Goal: Task Accomplishment & Management: Use online tool/utility

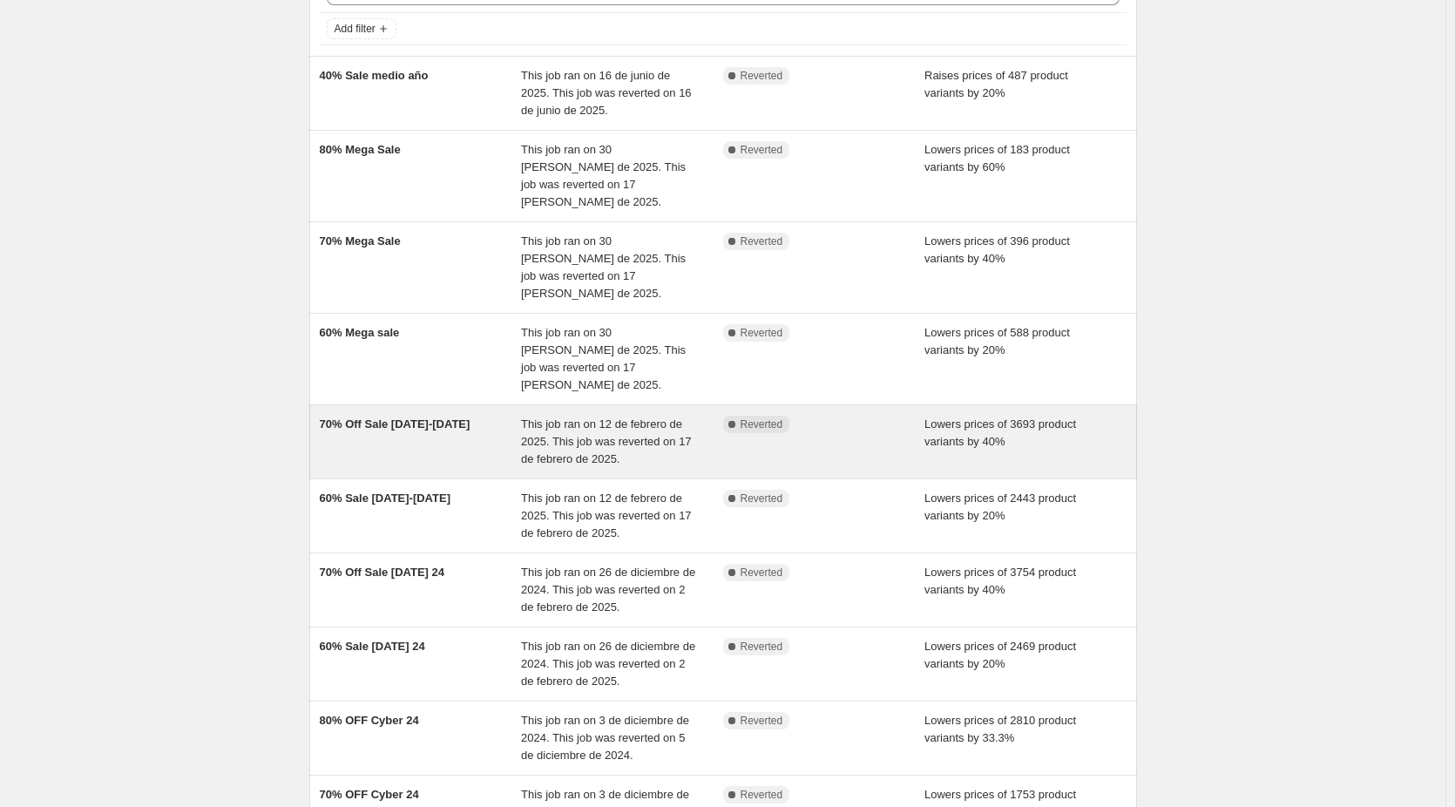
scroll to position [261, 0]
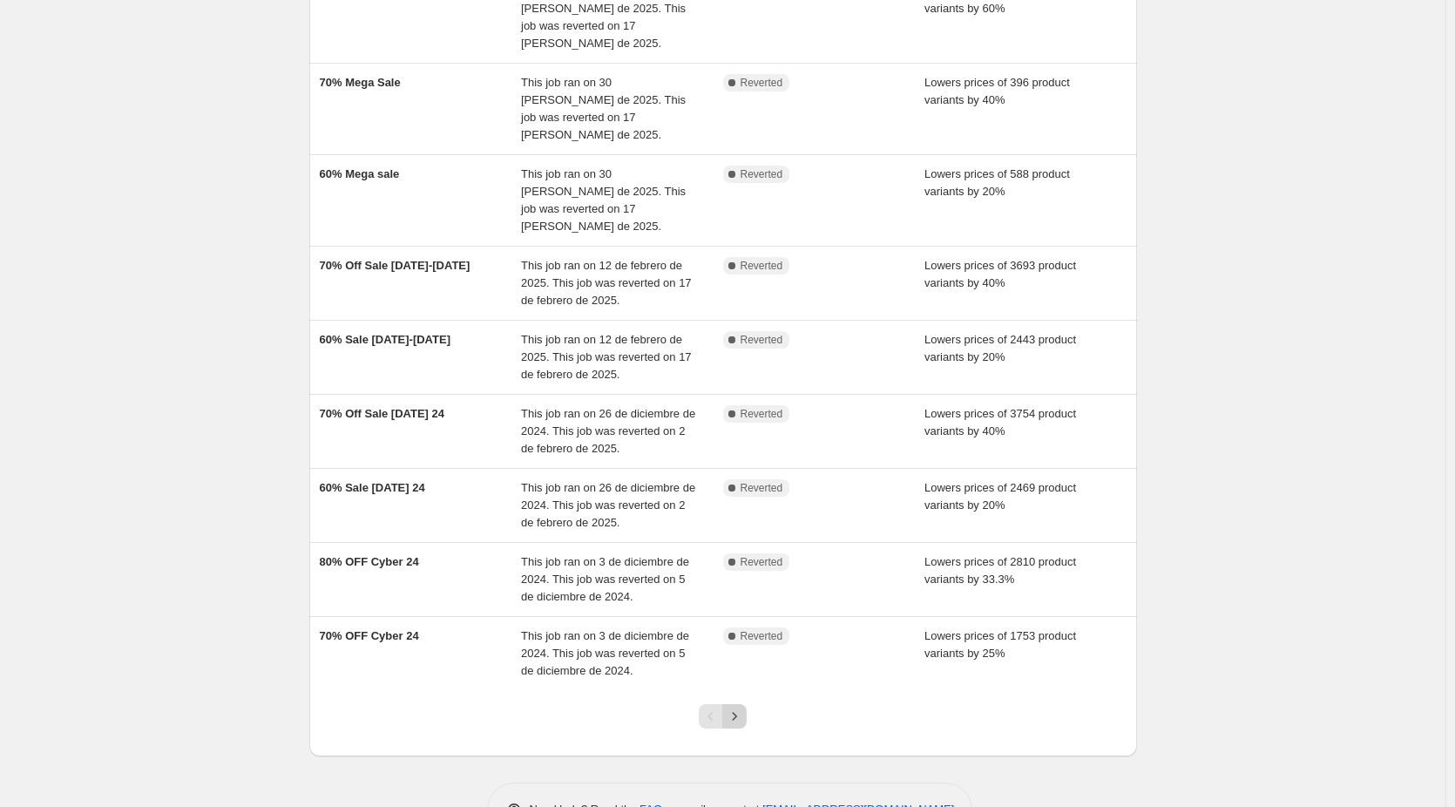
click at [740, 708] on icon "Next" at bounding box center [734, 716] width 17 height 17
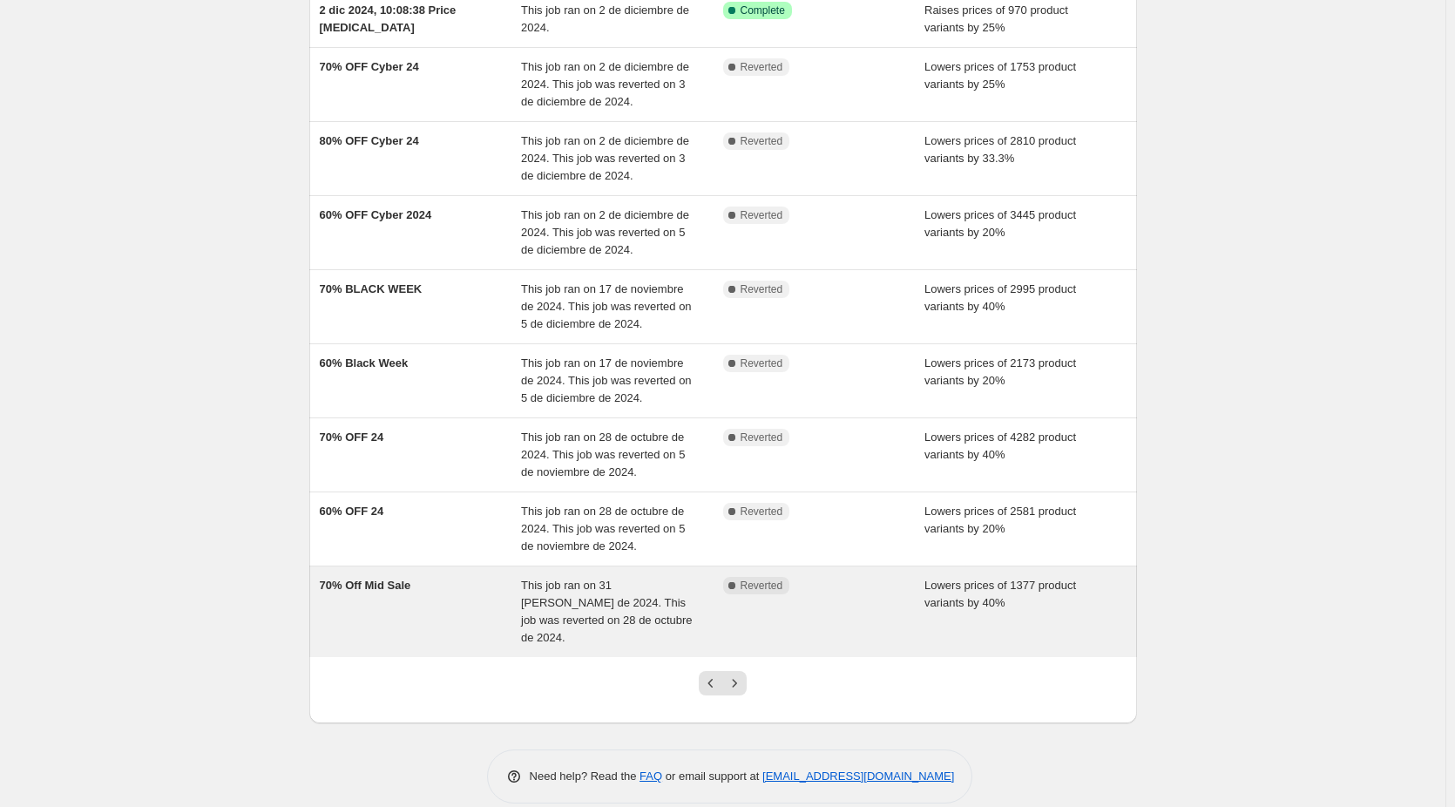
scroll to position [247, 0]
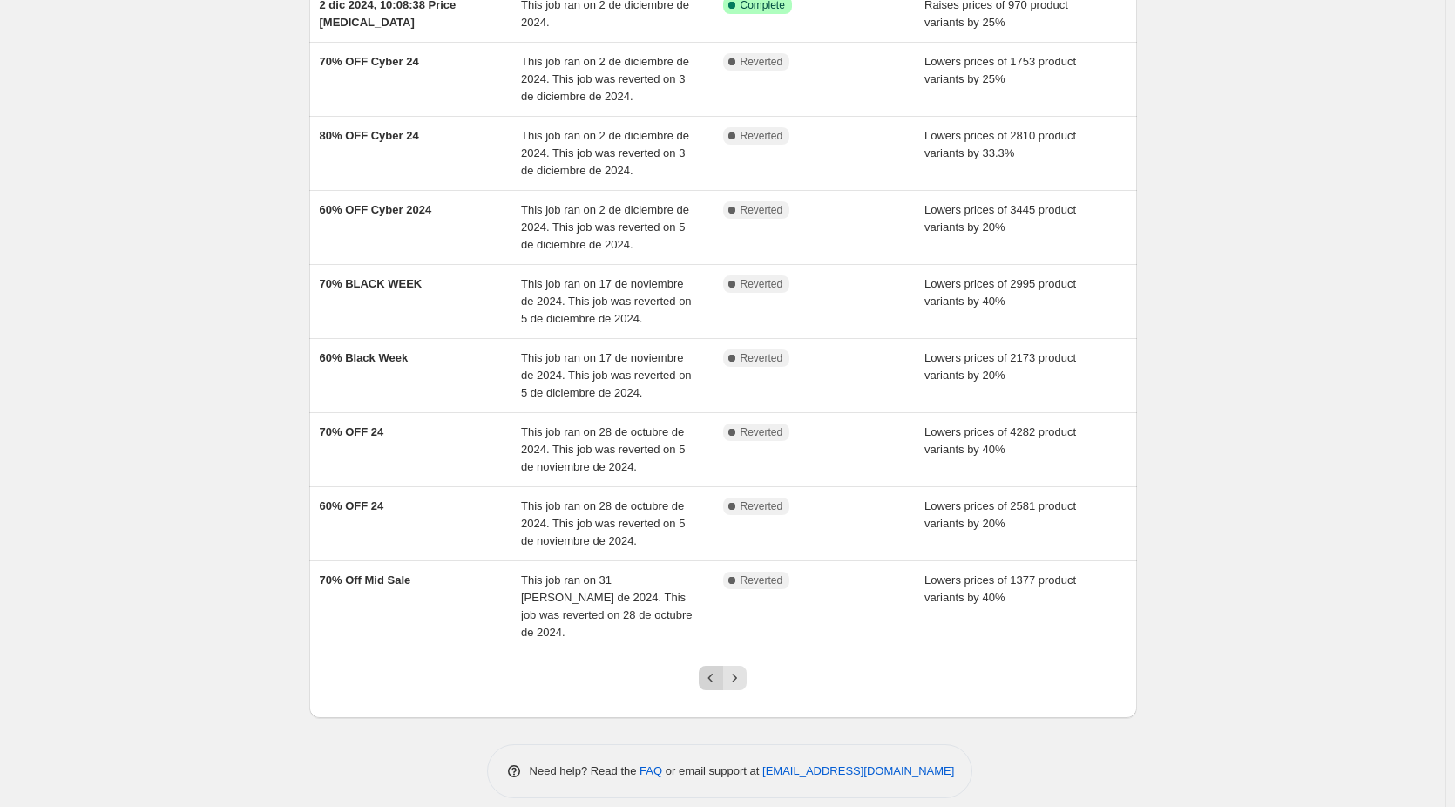
click at [718, 669] on icon "Previous" at bounding box center [710, 677] width 17 height 17
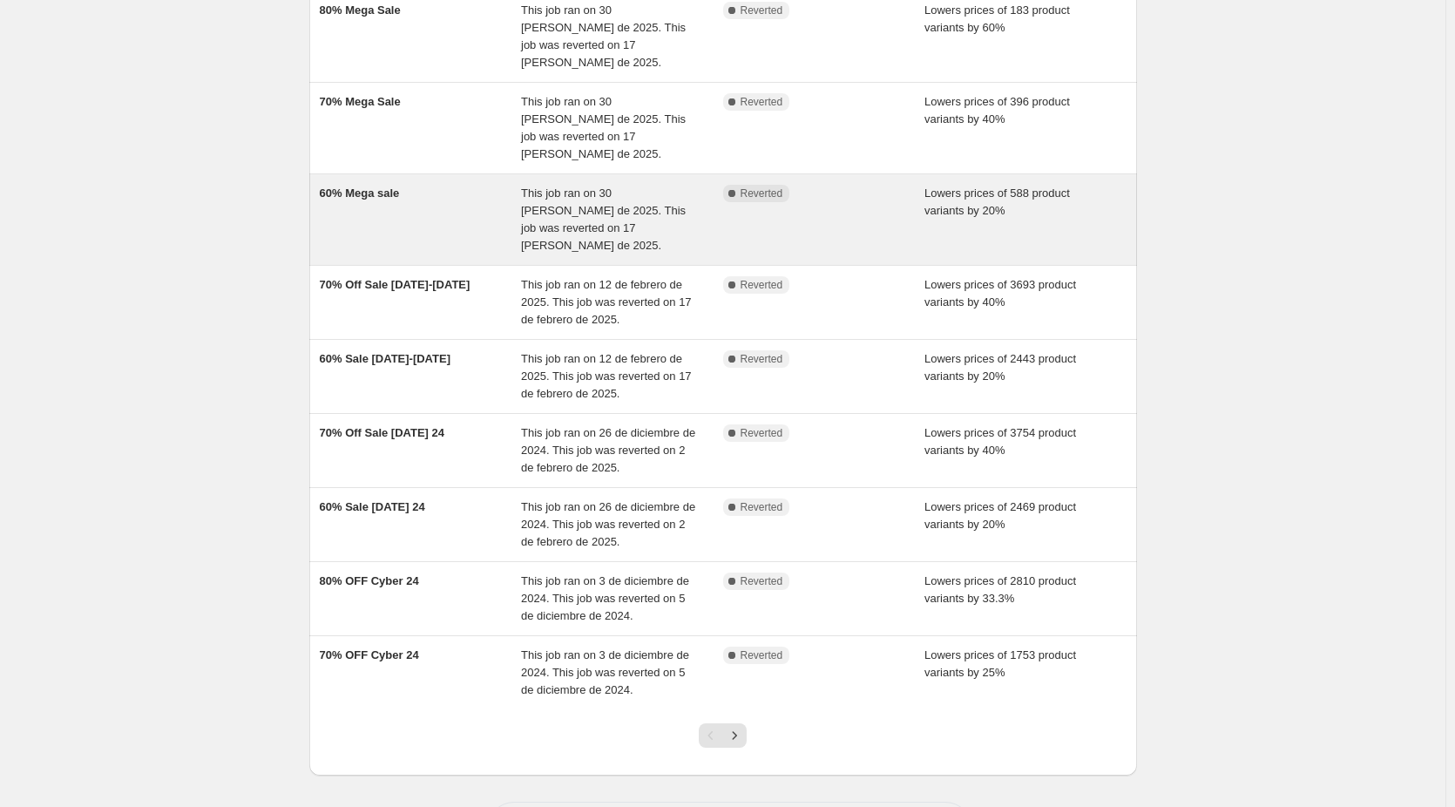
scroll to position [265, 0]
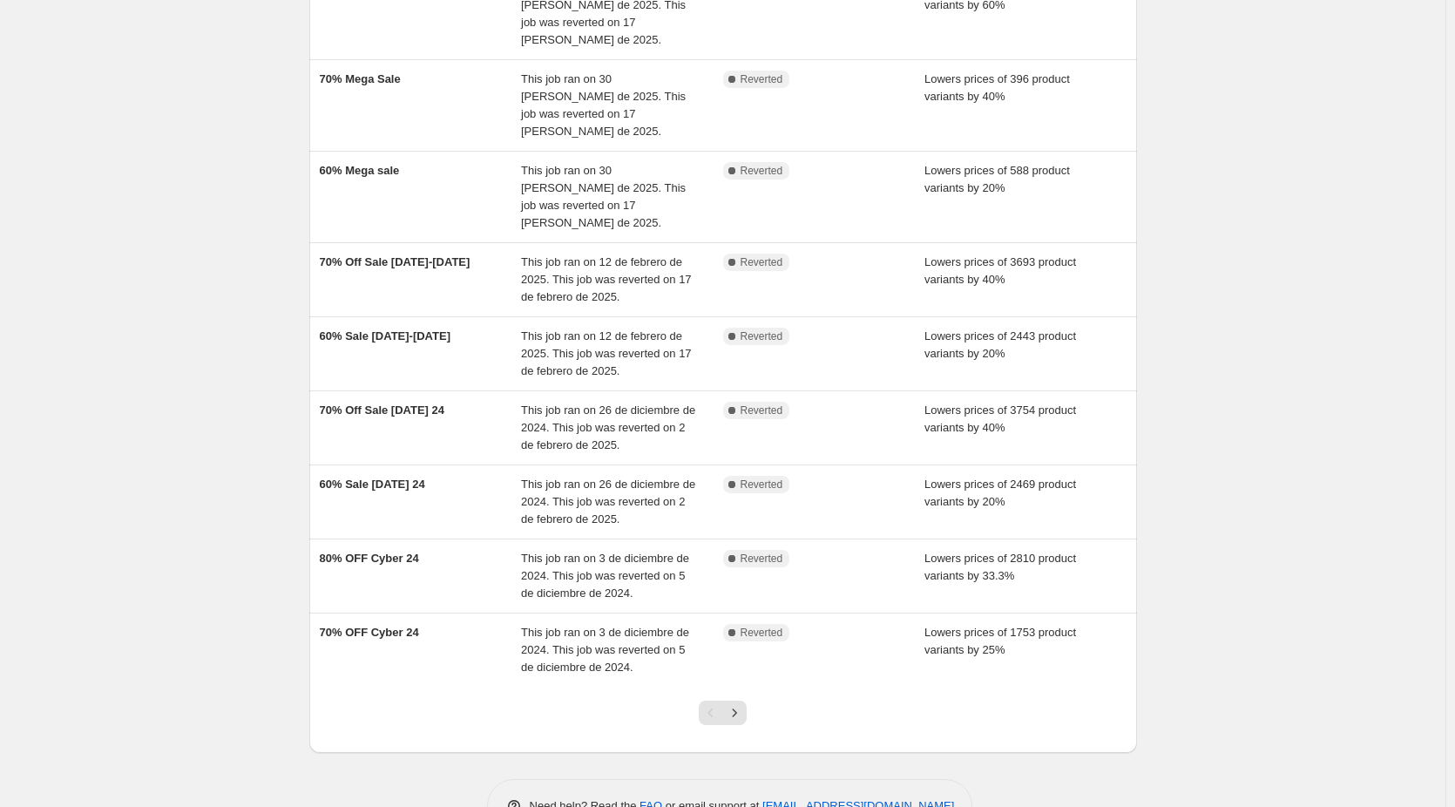
click at [230, 556] on div "NA Bulk Price Editor. This page is ready NA Bulk Price Editor Add new price [ME…" at bounding box center [723, 297] width 1446 height 1124
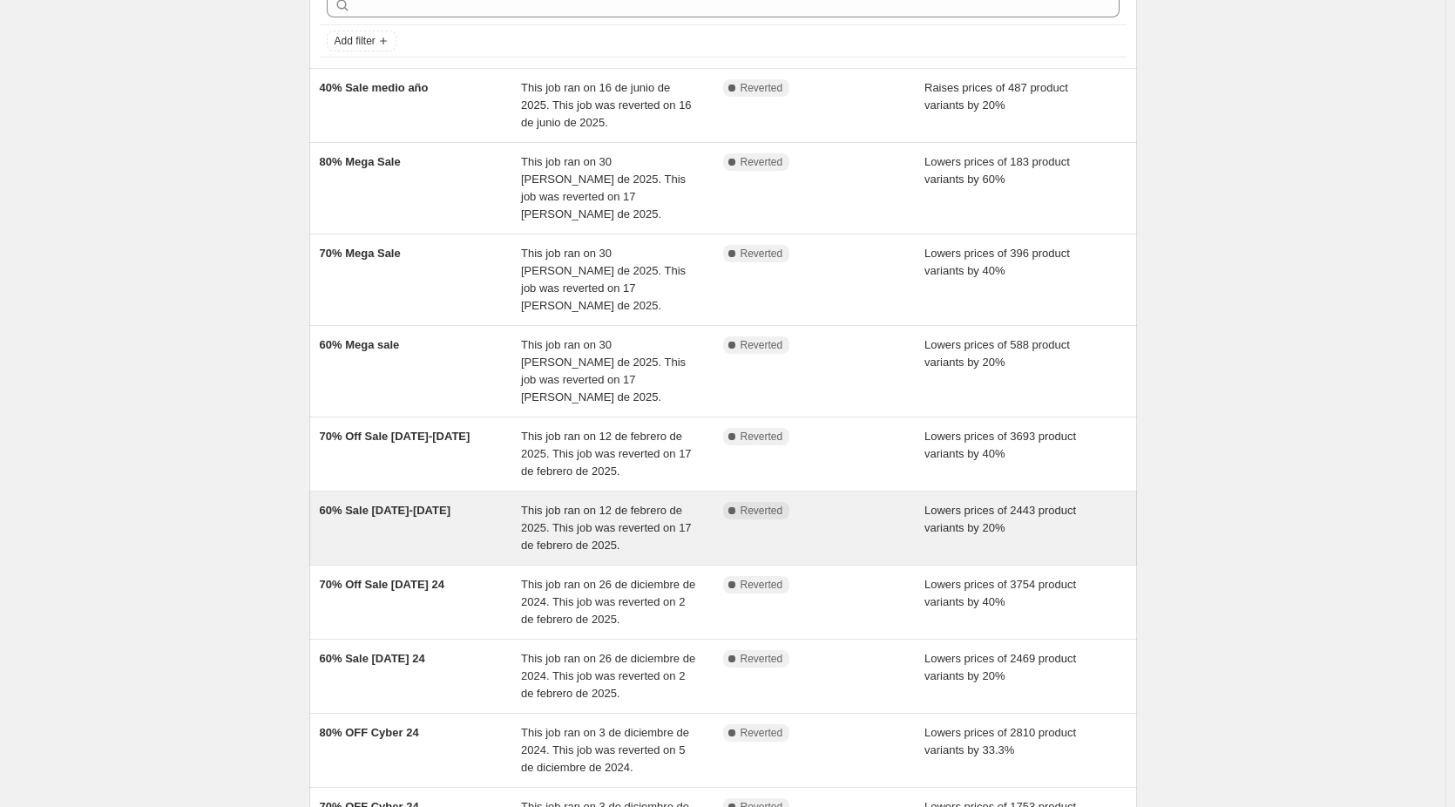
scroll to position [0, 0]
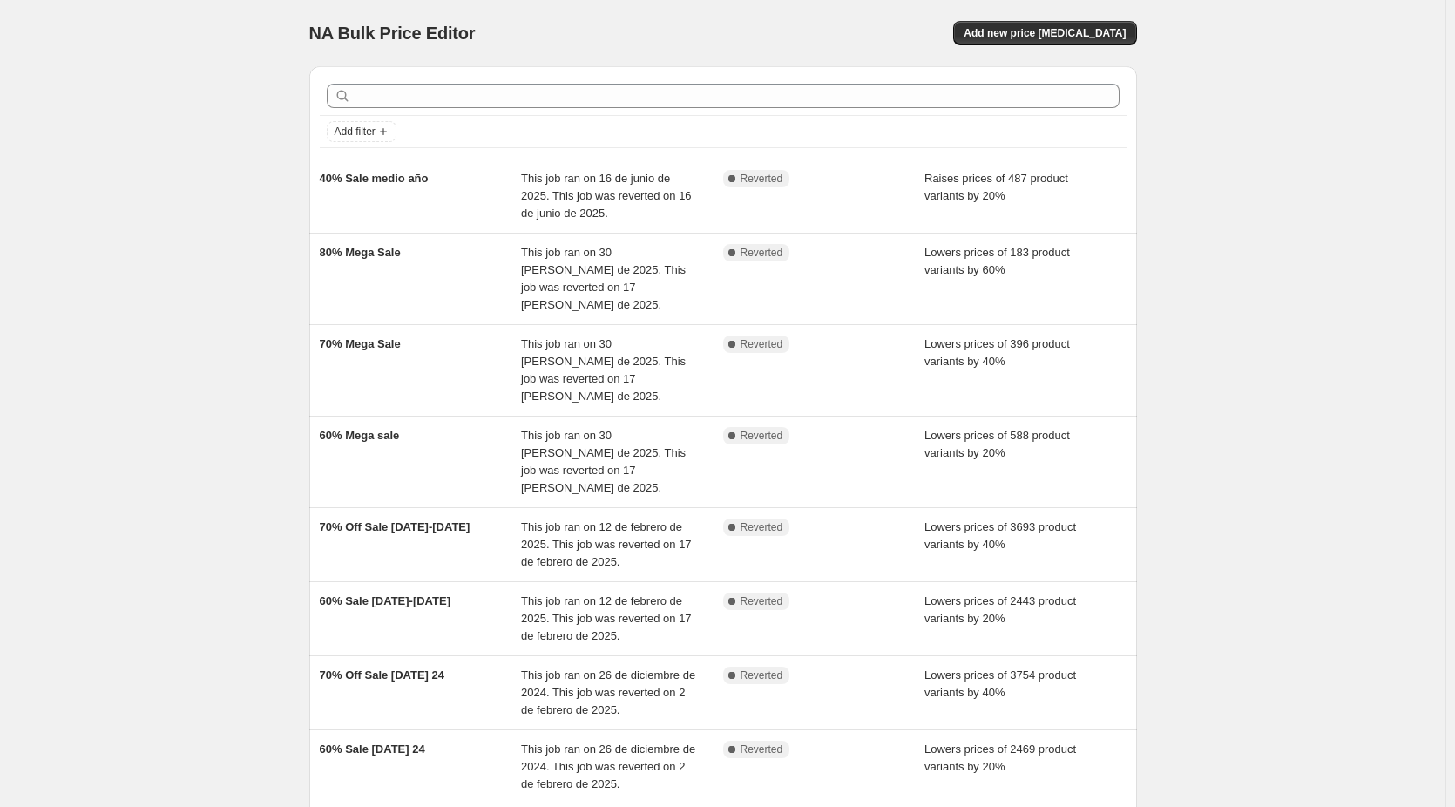
click at [254, 355] on div "NA Bulk Price Editor. This page is ready NA Bulk Price Editor Add new price [ME…" at bounding box center [723, 562] width 1446 height 1124
click at [284, 501] on div "NA Bulk Price Editor. This page is ready NA Bulk Price Editor Add new price [ME…" at bounding box center [723, 562] width 1446 height 1124
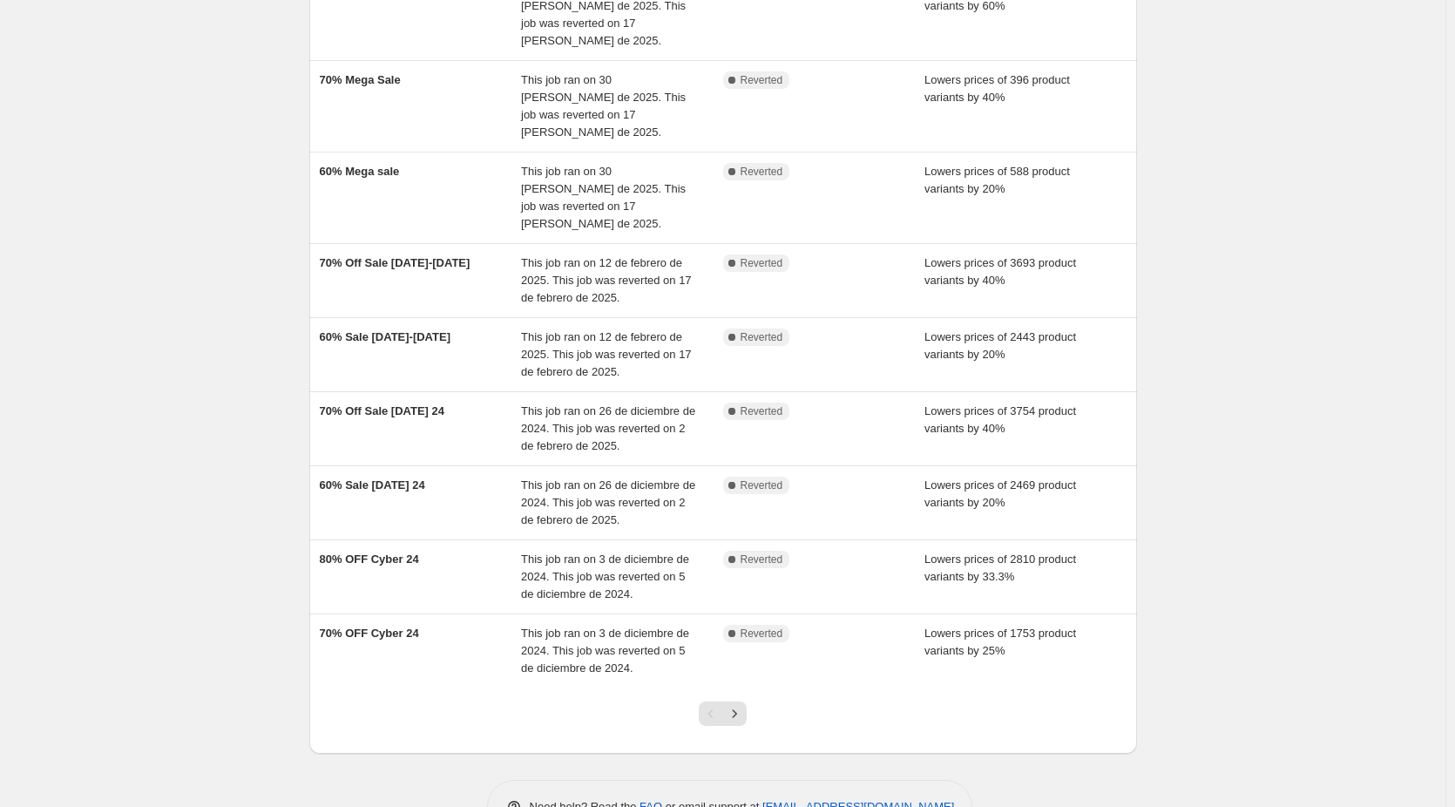
scroll to position [265, 0]
click at [743, 704] on icon "Next" at bounding box center [734, 712] width 17 height 17
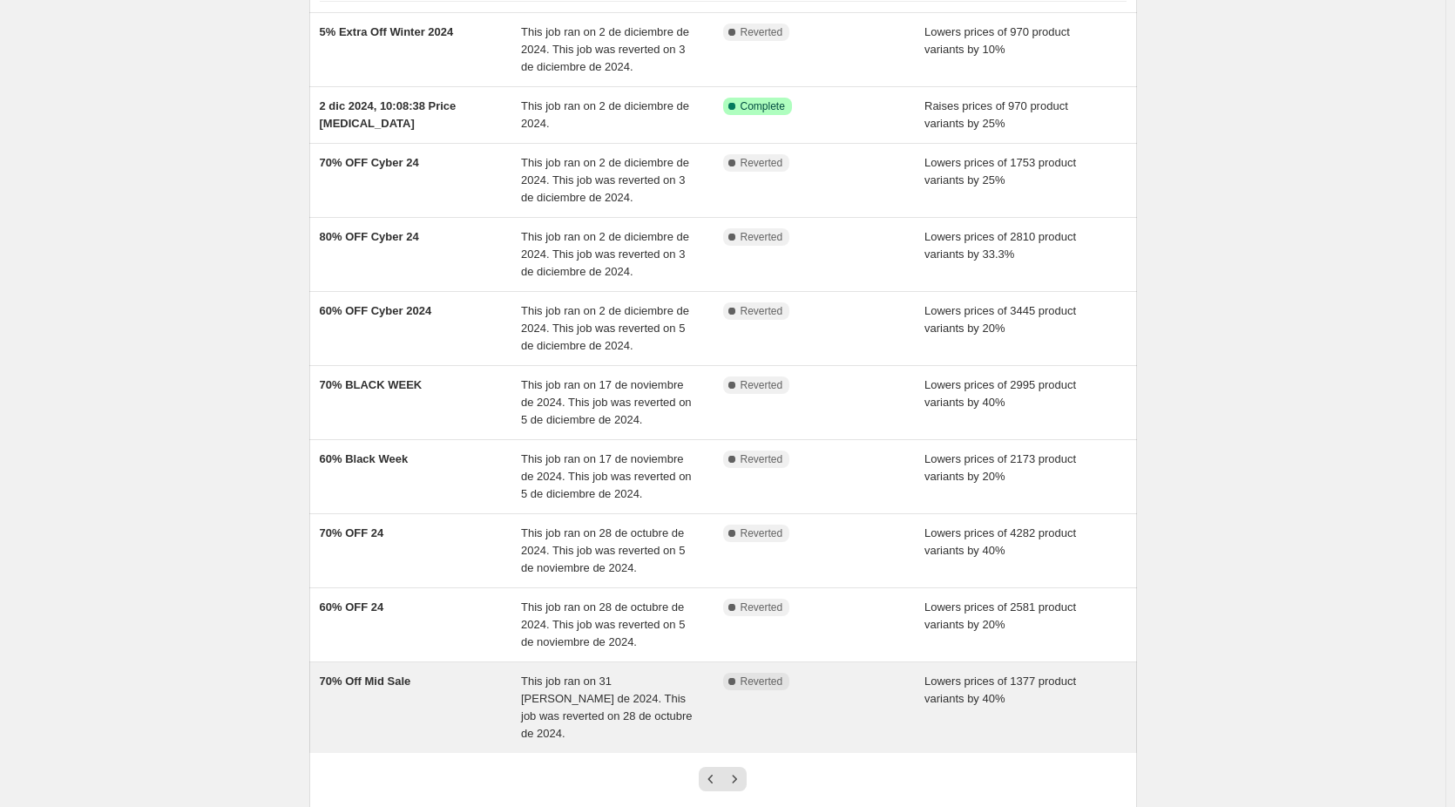
scroll to position [247, 0]
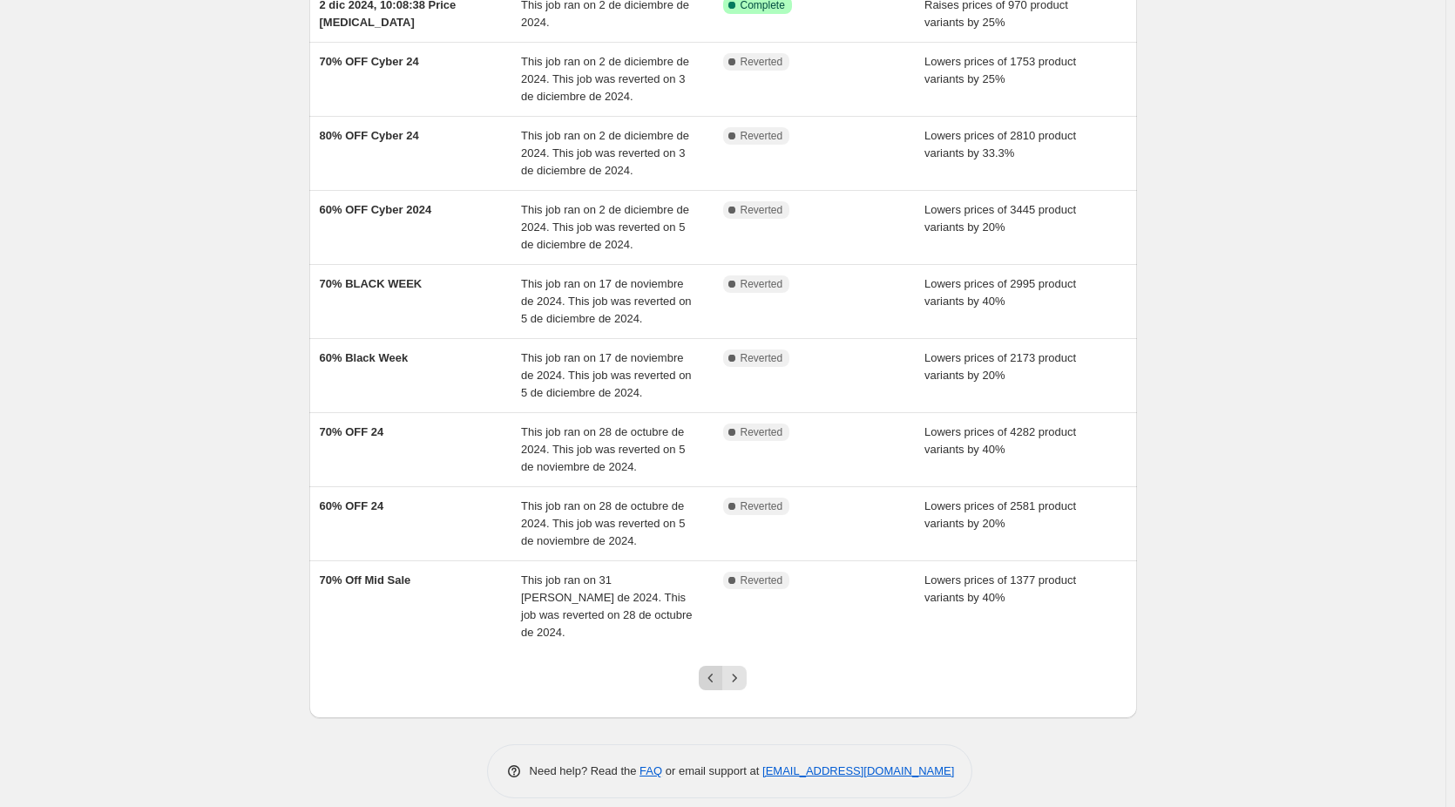
click at [720, 669] on icon "Previous" at bounding box center [710, 677] width 17 height 17
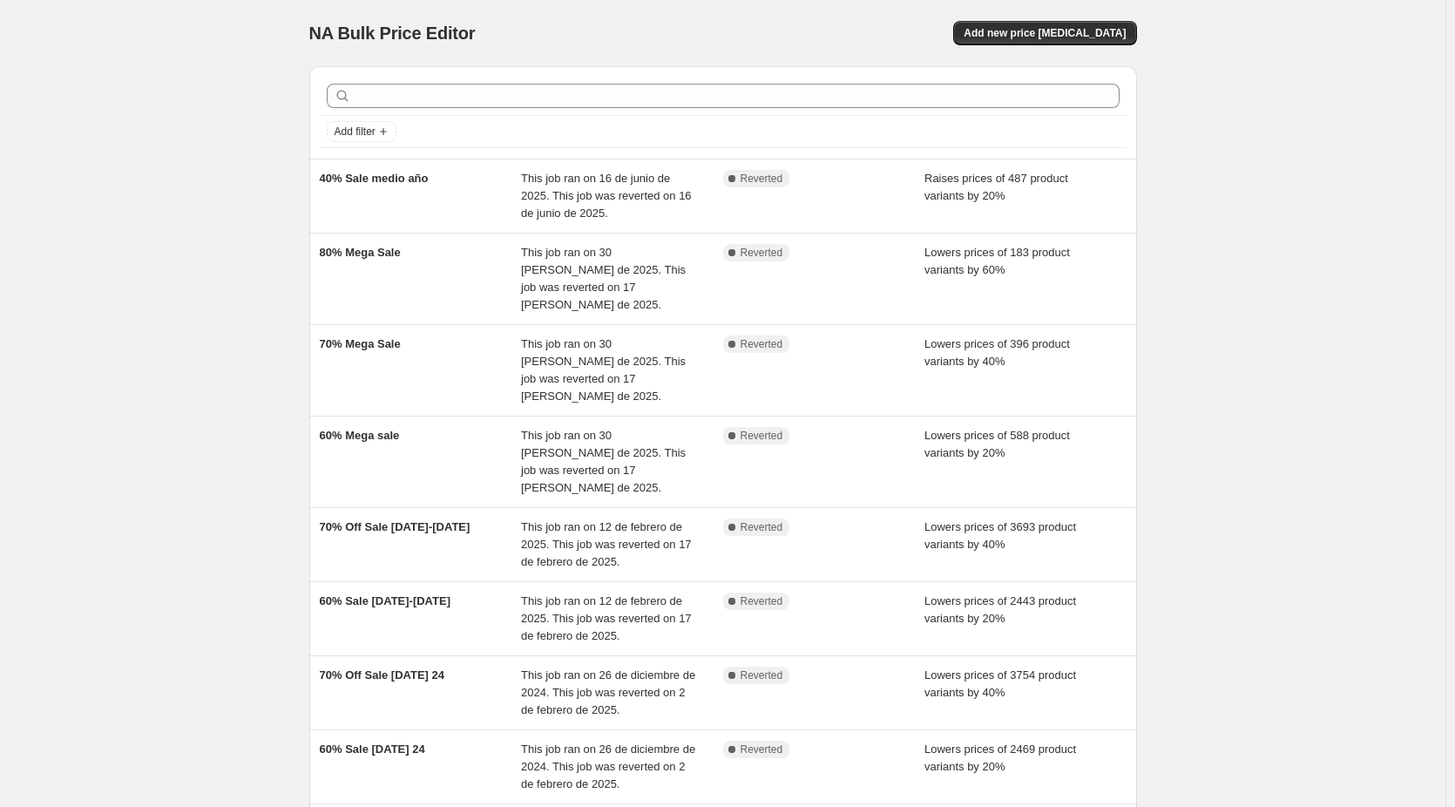
click at [216, 345] on div "NA Bulk Price Editor. This page is ready NA Bulk Price Editor Add new price [ME…" at bounding box center [723, 562] width 1446 height 1124
click at [260, 444] on div "NA Bulk Price Editor. This page is ready NA Bulk Price Editor Add new price [ME…" at bounding box center [723, 562] width 1446 height 1124
click at [274, 546] on div "NA Bulk Price Editor. This page is ready NA Bulk Price Editor Add new price [ME…" at bounding box center [723, 562] width 1446 height 1124
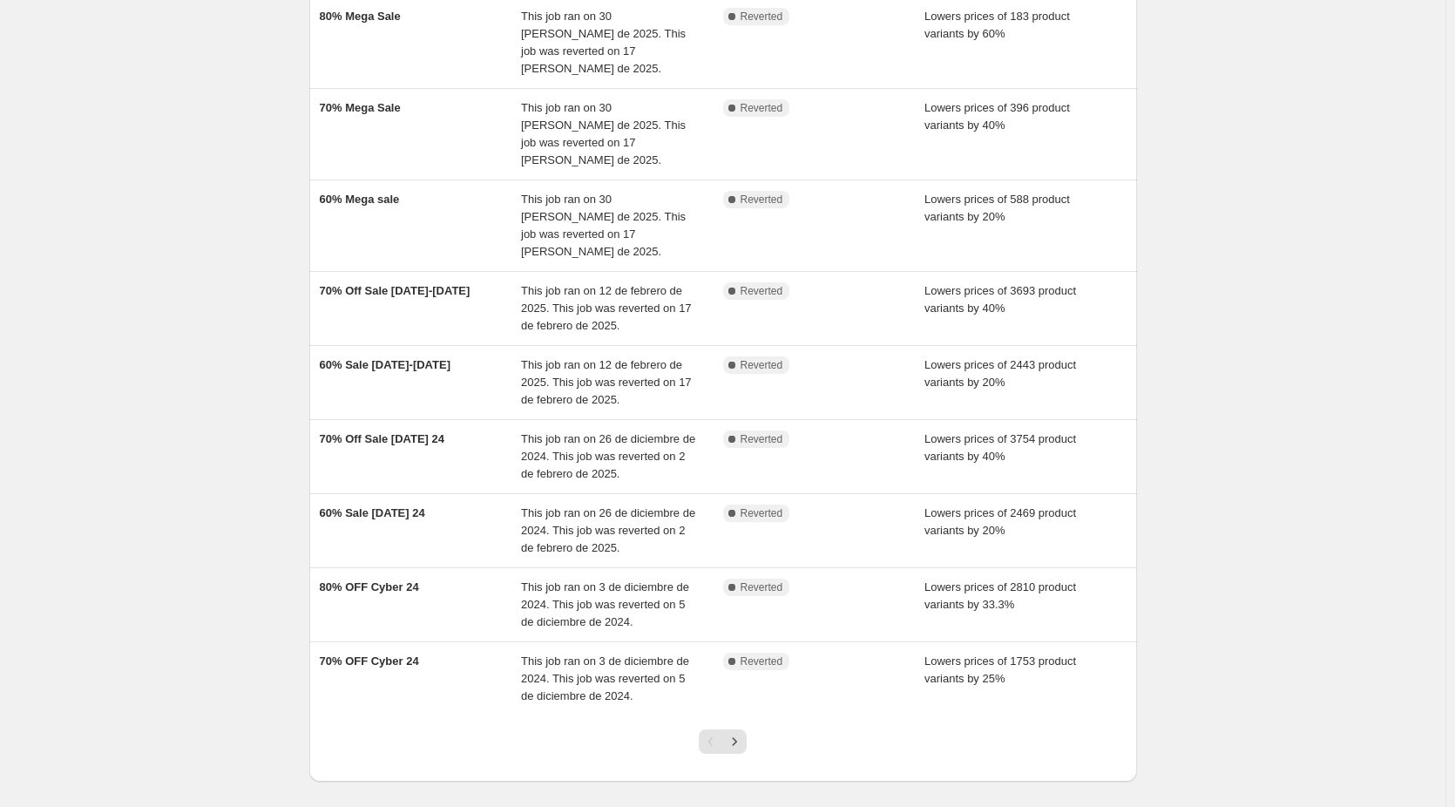
scroll to position [261, 0]
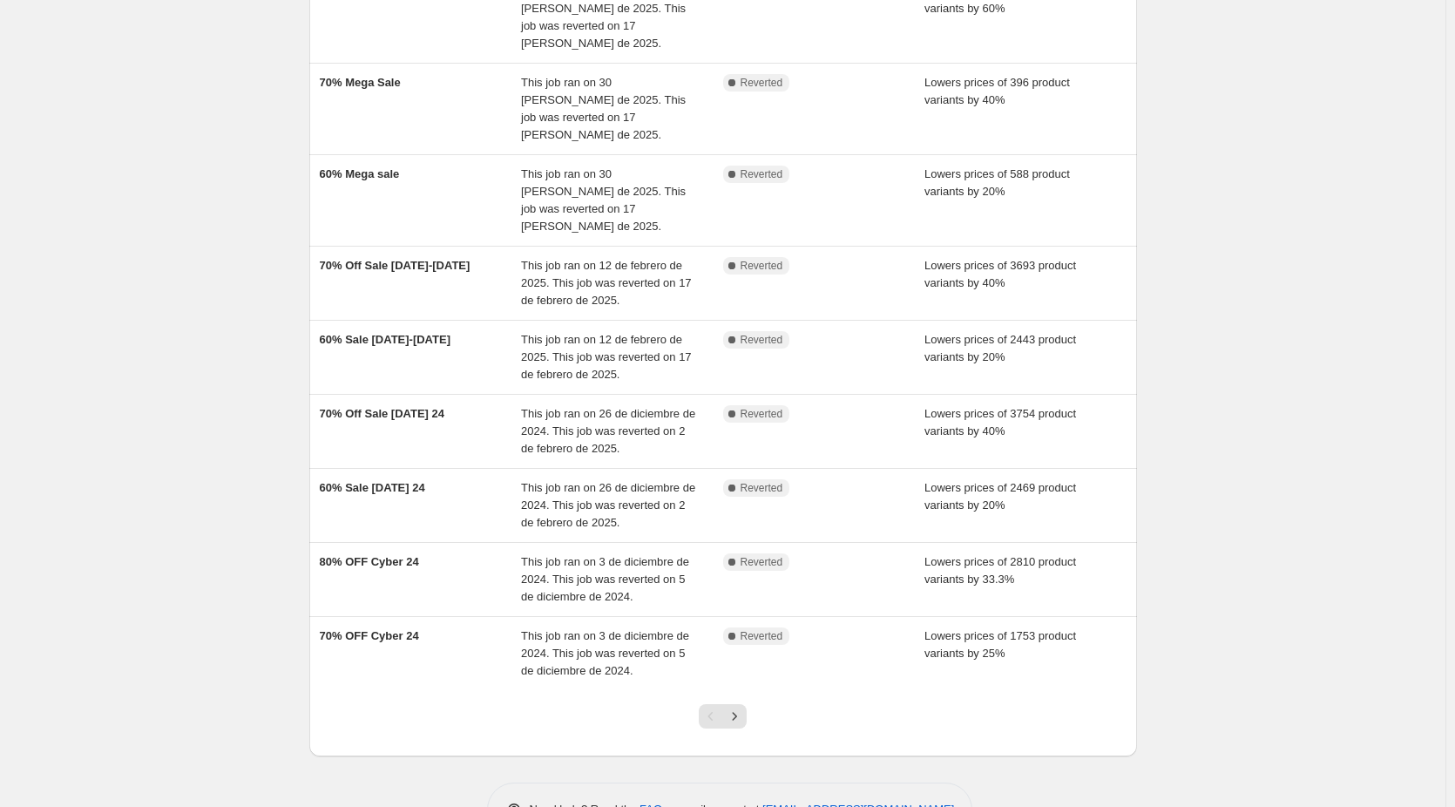
click at [716, 704] on div "Pagination" at bounding box center [711, 716] width 24 height 24
click at [738, 708] on icon "Next" at bounding box center [734, 716] width 17 height 17
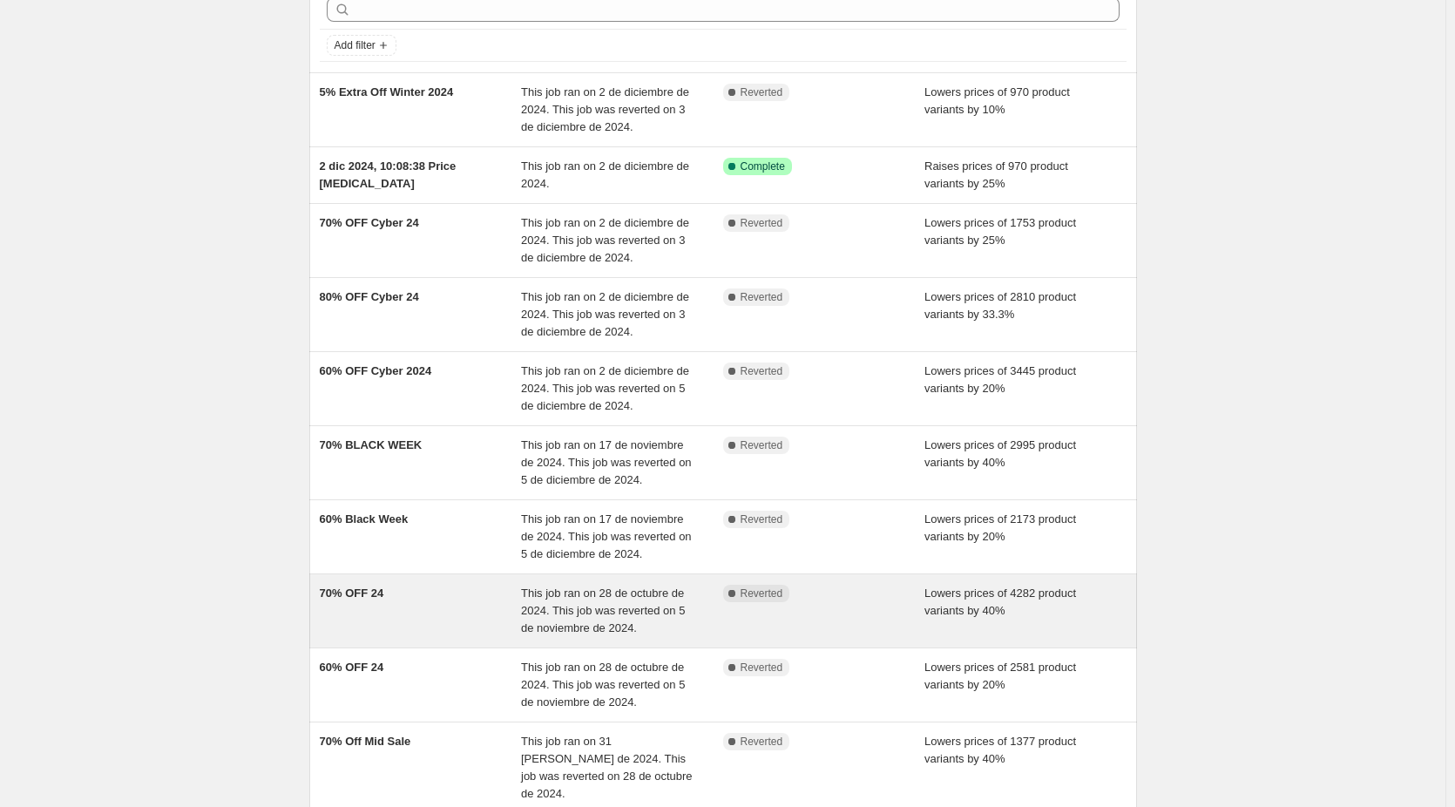
scroll to position [247, 0]
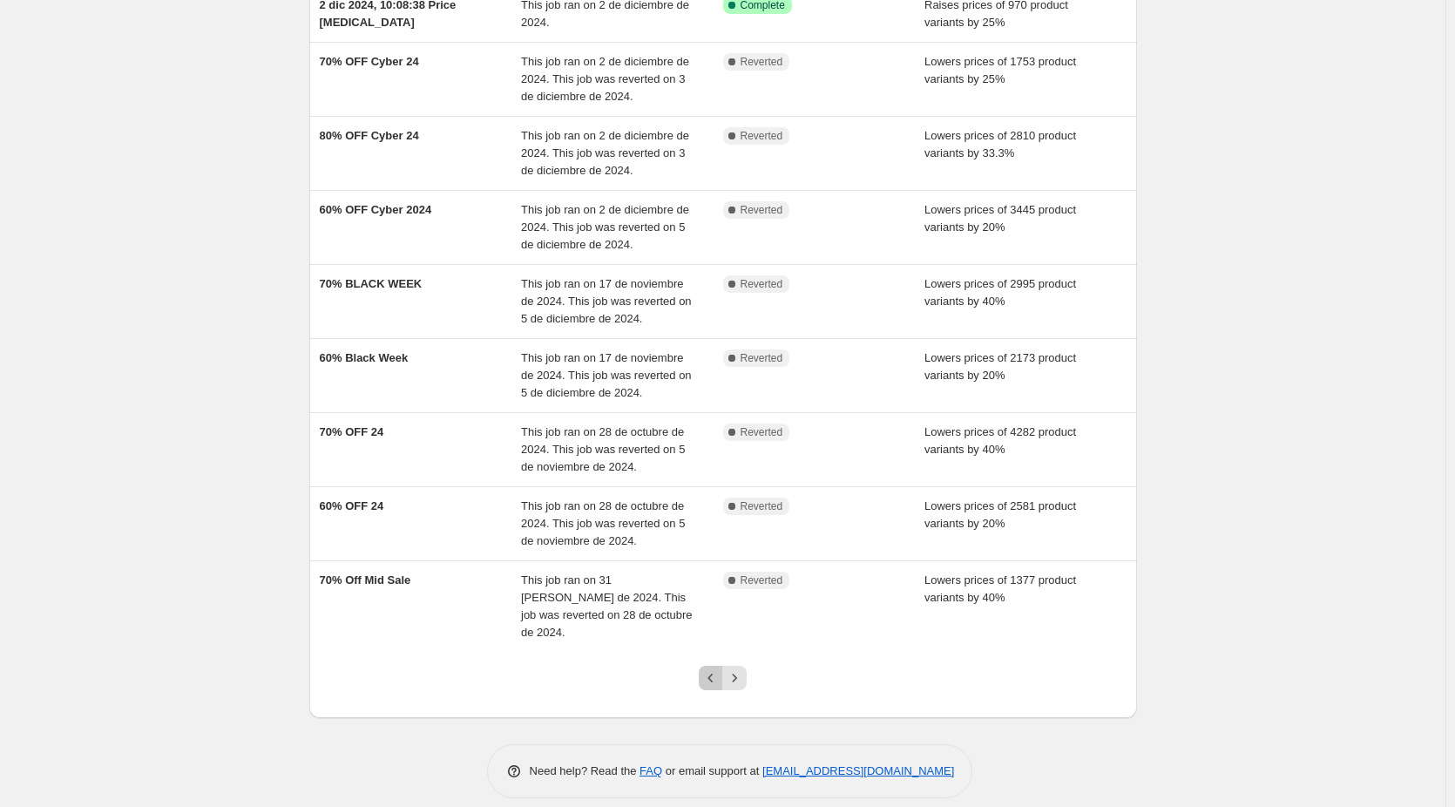
click at [720, 669] on icon "Previous" at bounding box center [710, 677] width 17 height 17
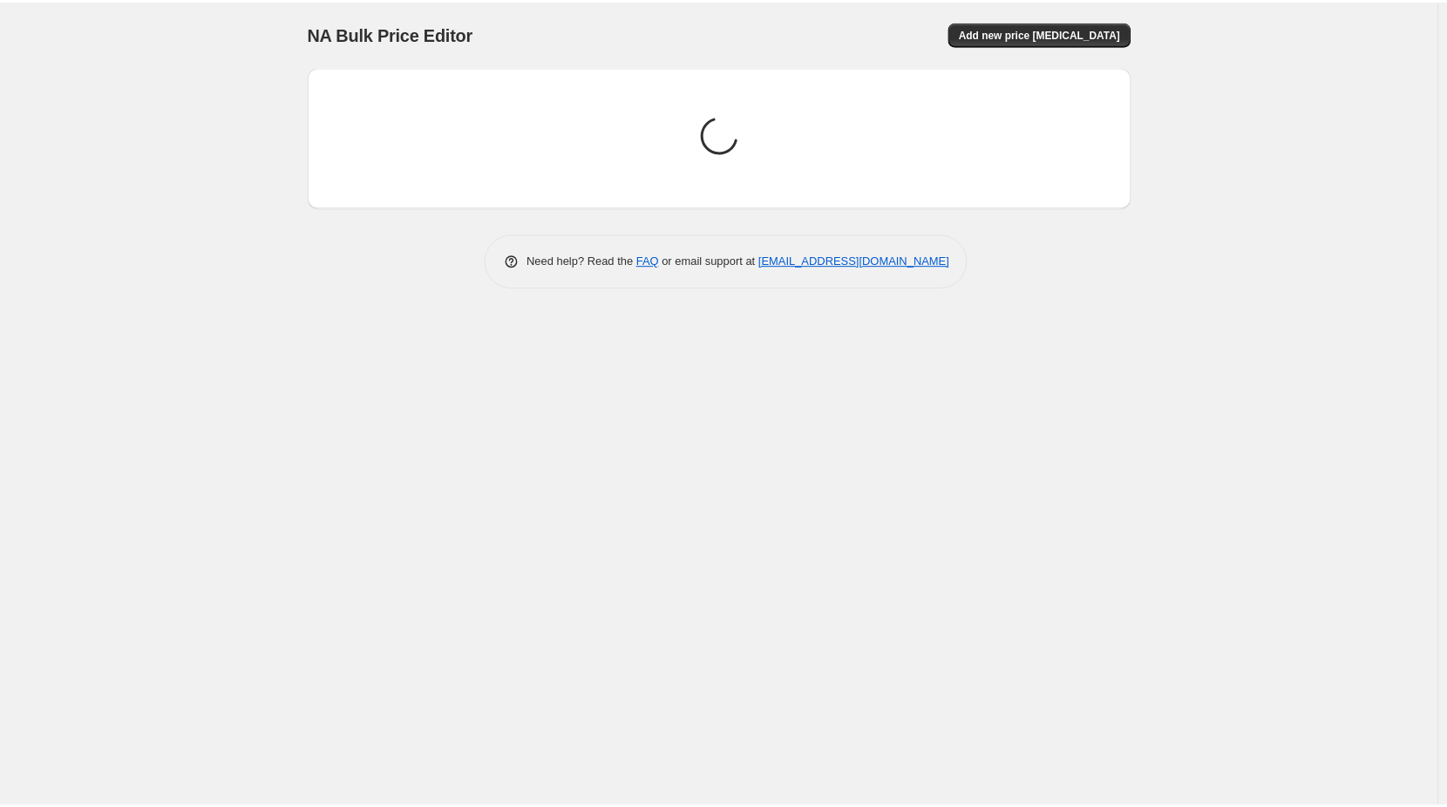
scroll to position [0, 0]
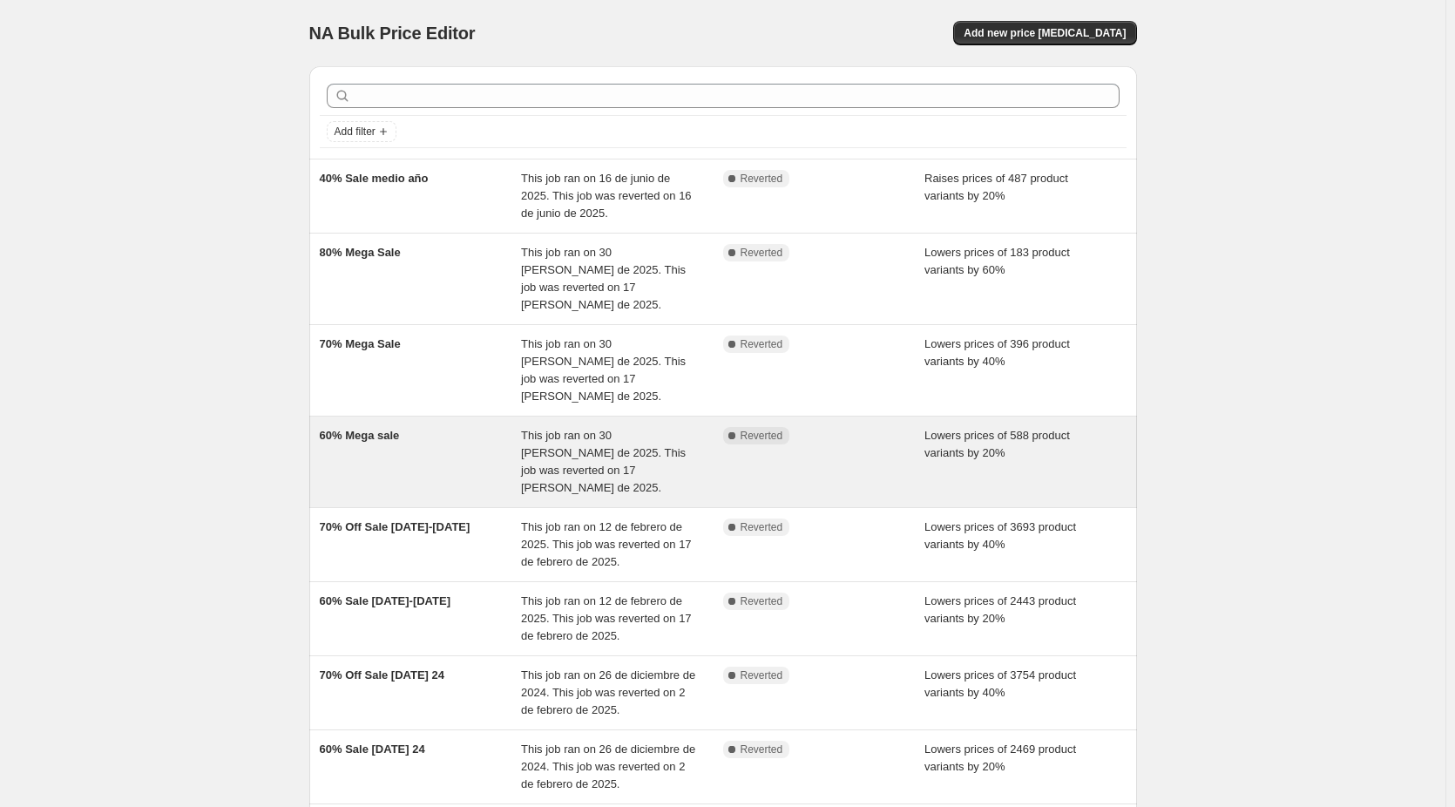
click at [392, 429] on span "60% Mega sale" at bounding box center [360, 435] width 80 height 13
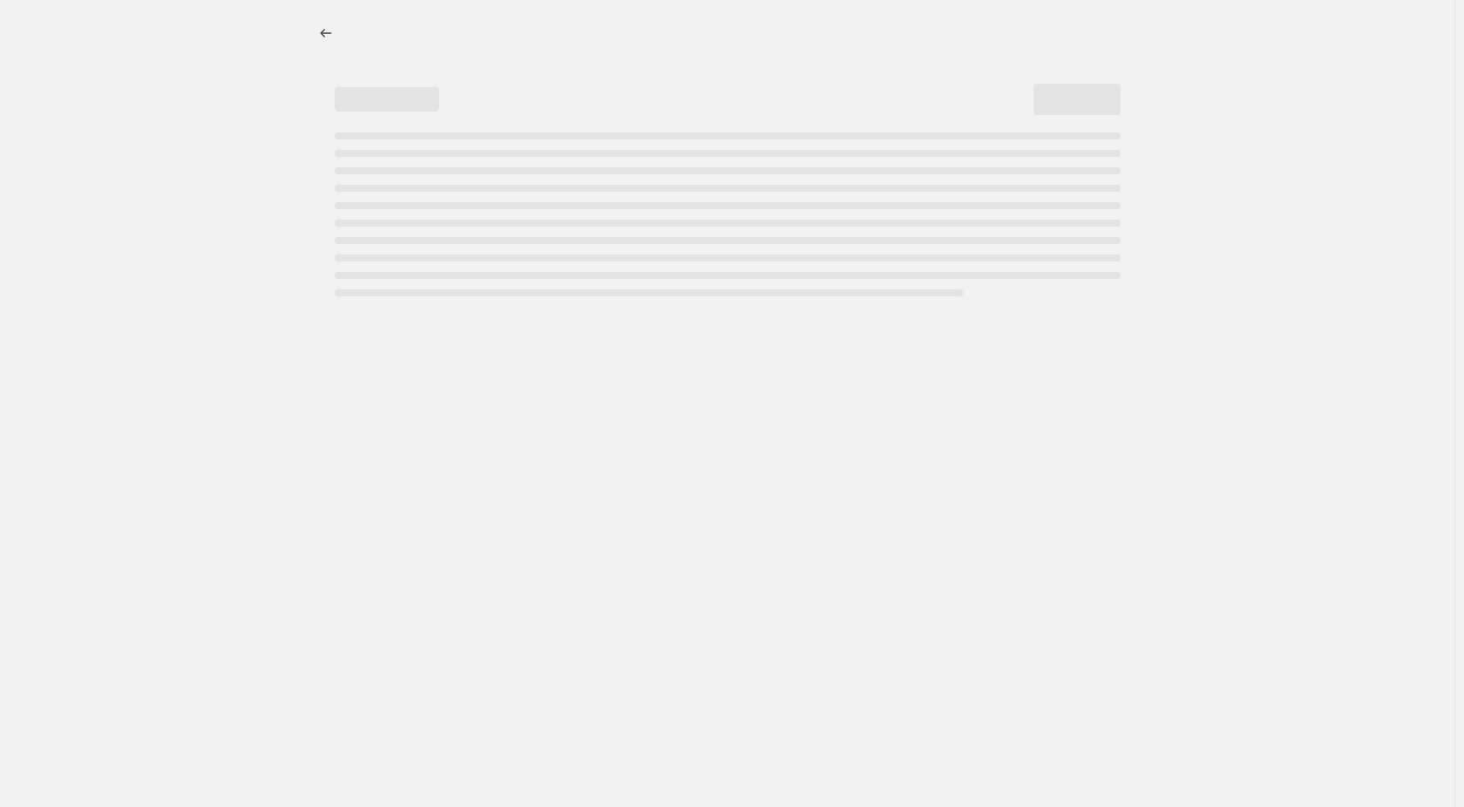
select select "percentage"
select select "no_change"
select select "collection"
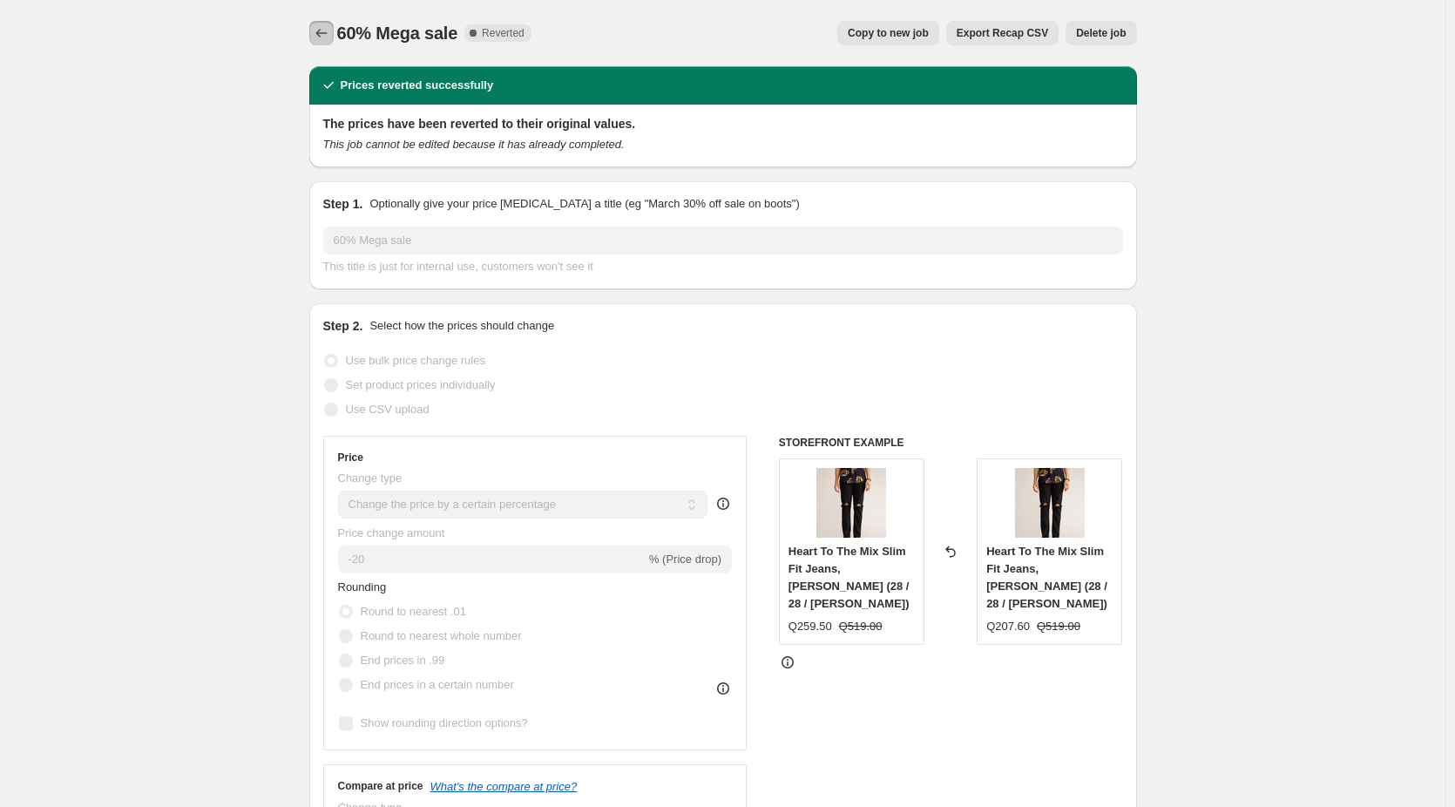
click at [315, 35] on button "Price change jobs" at bounding box center [321, 33] width 24 height 24
